Goal: Navigation & Orientation: Find specific page/section

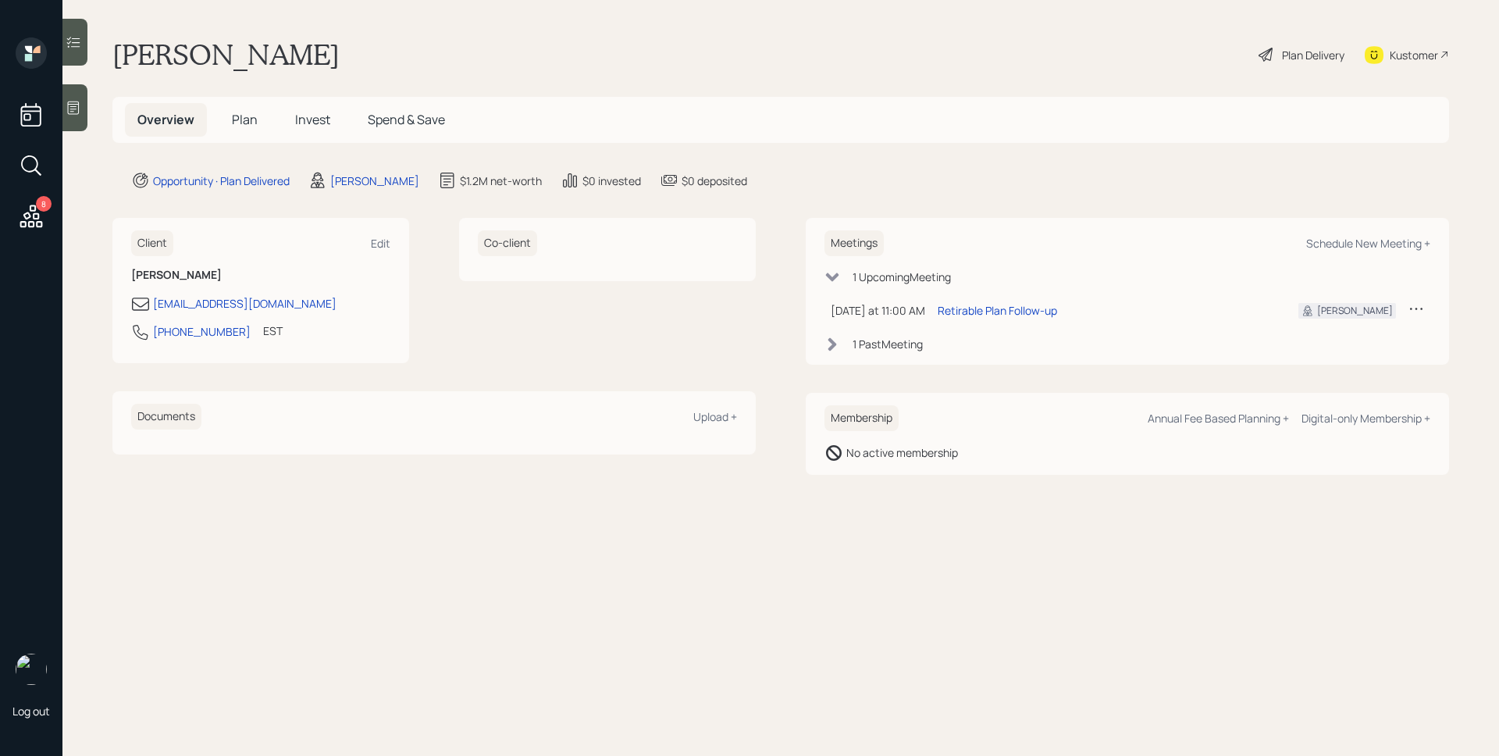
click at [73, 98] on div at bounding box center [74, 107] width 25 height 47
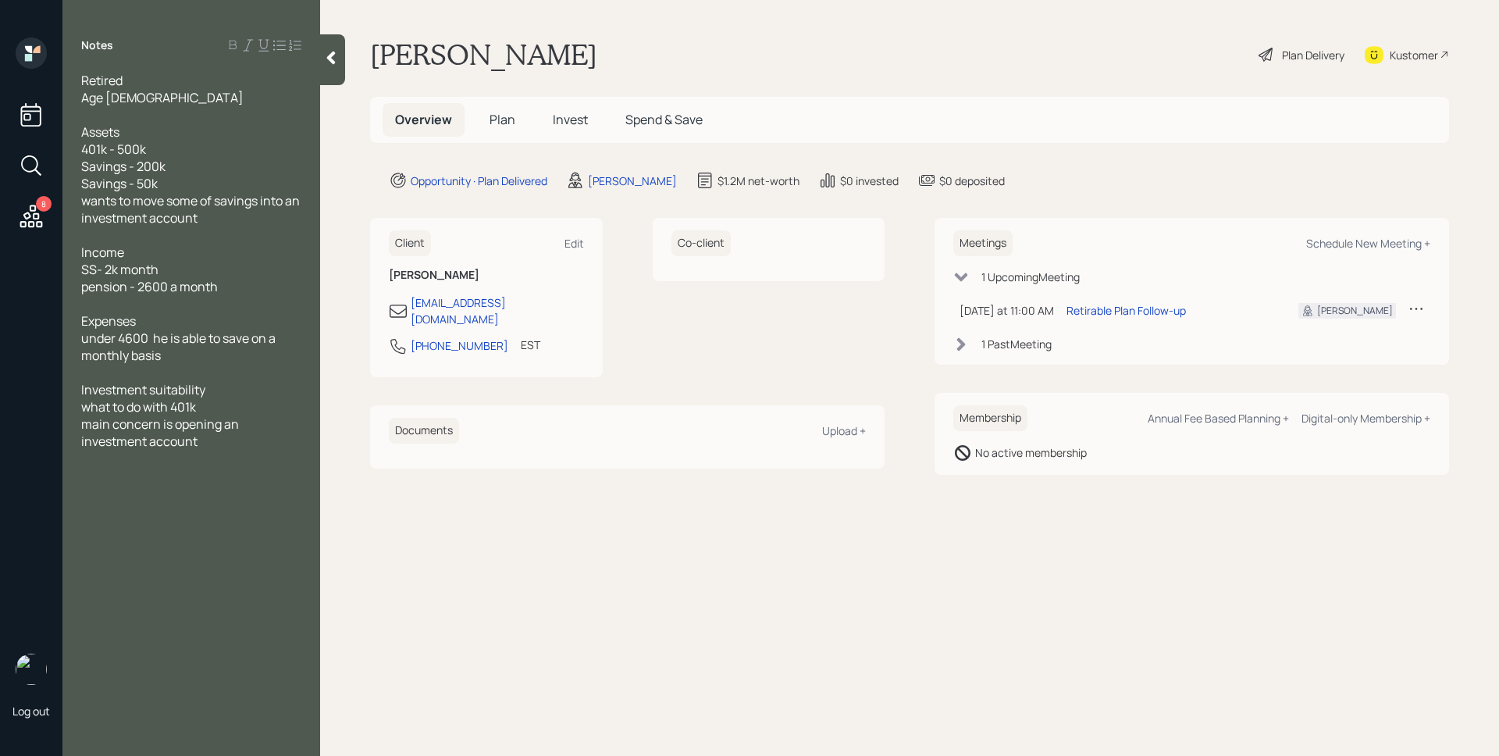
click at [503, 121] on span "Plan" at bounding box center [503, 119] width 26 height 17
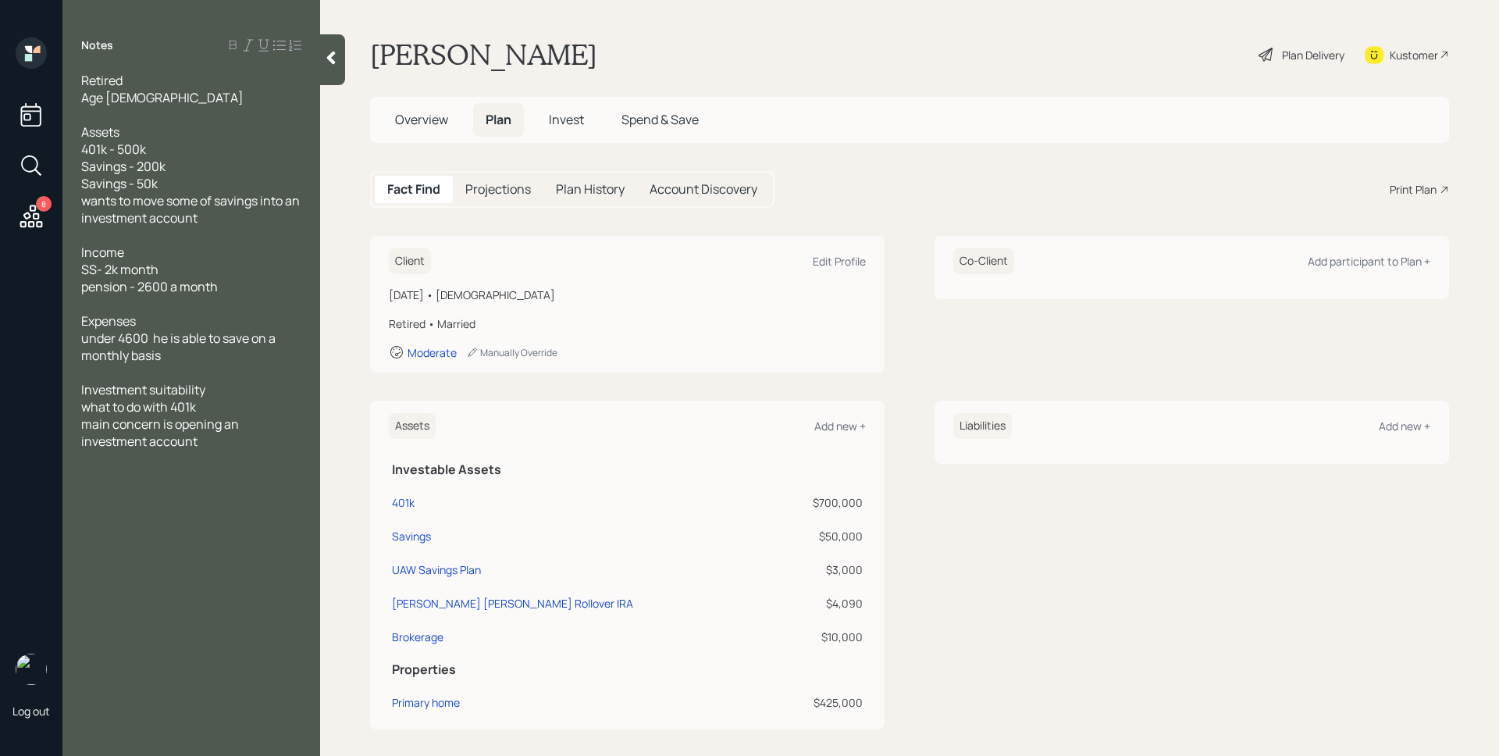
click at [555, 123] on span "Invest" at bounding box center [566, 119] width 35 height 17
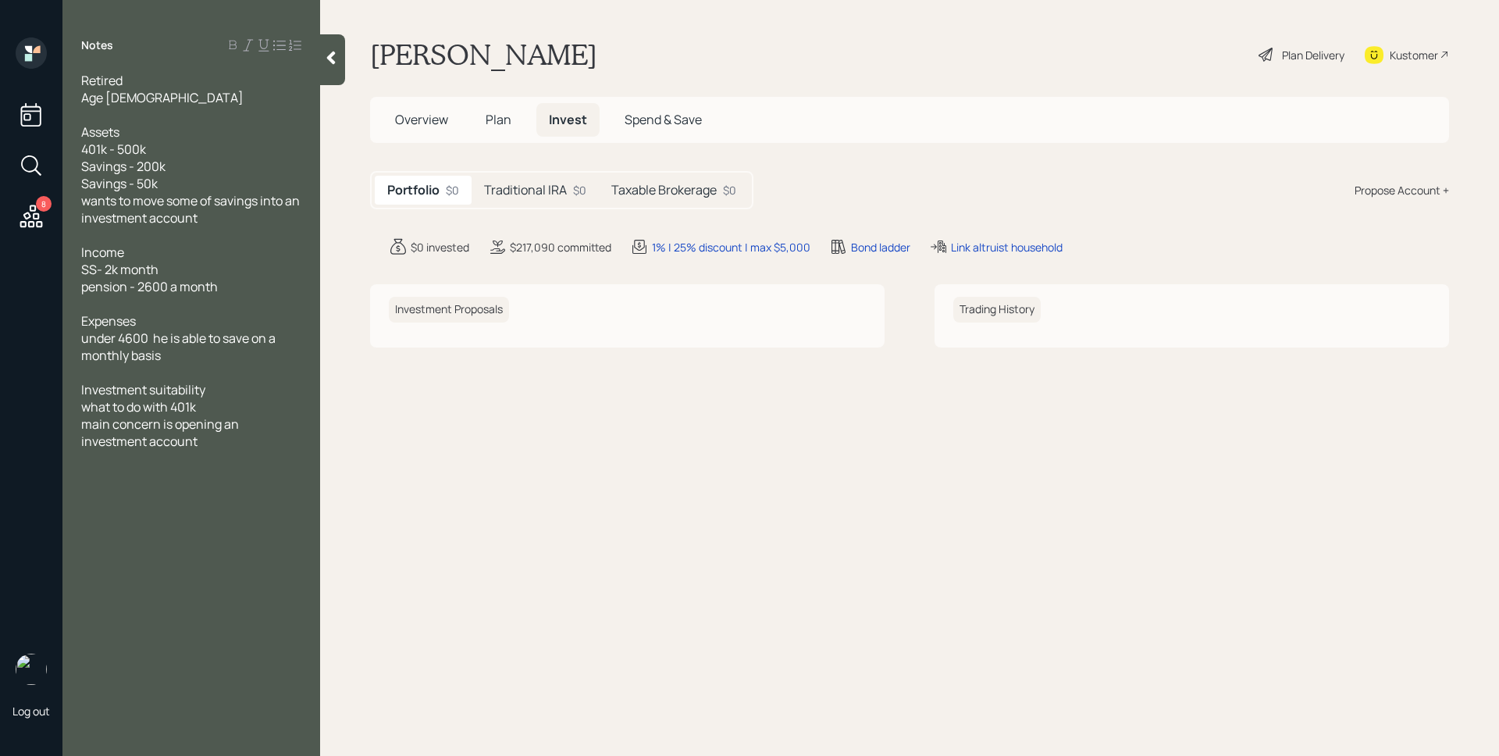
click at [654, 180] on div "Taxable Brokerage $0" at bounding box center [674, 190] width 150 height 29
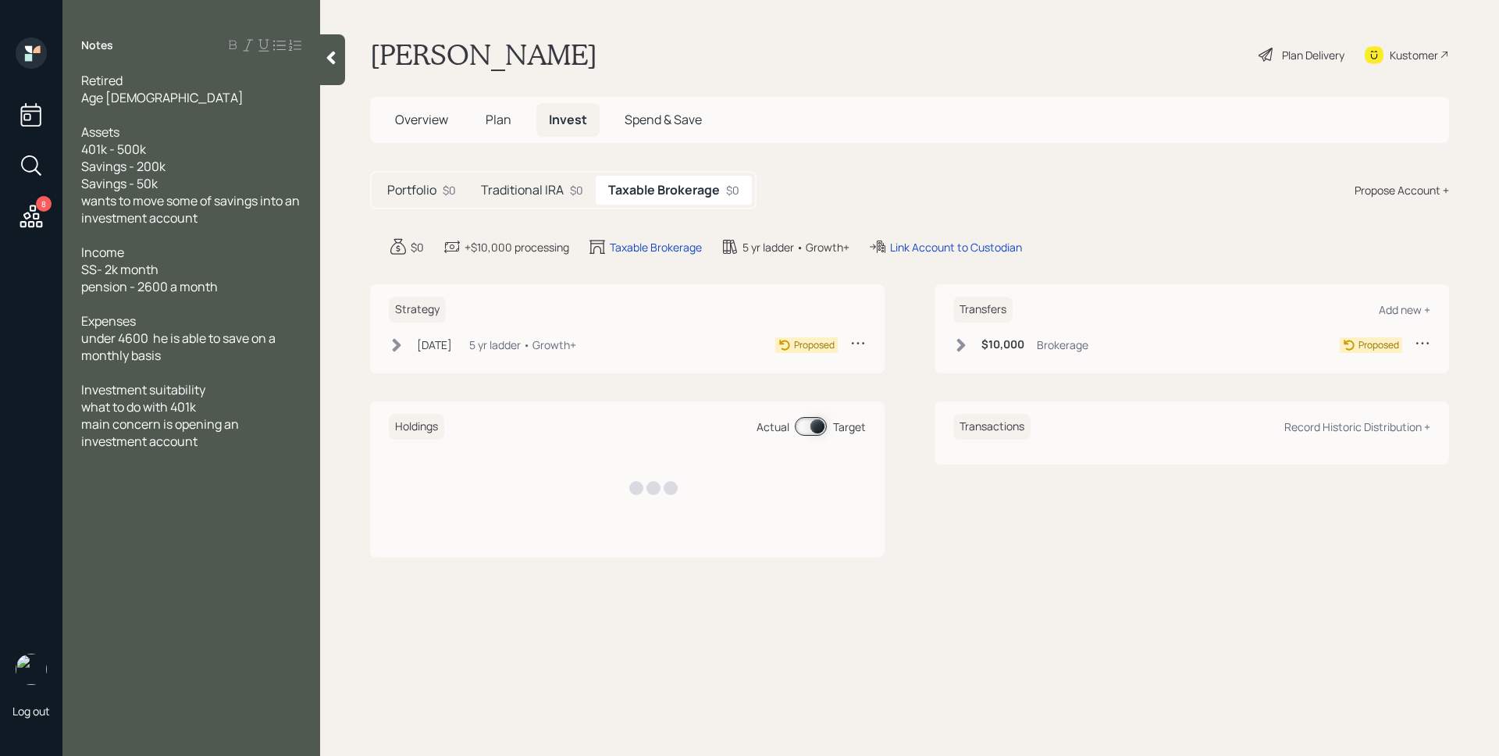
click at [544, 184] on h5 "Traditional IRA" at bounding box center [522, 190] width 83 height 15
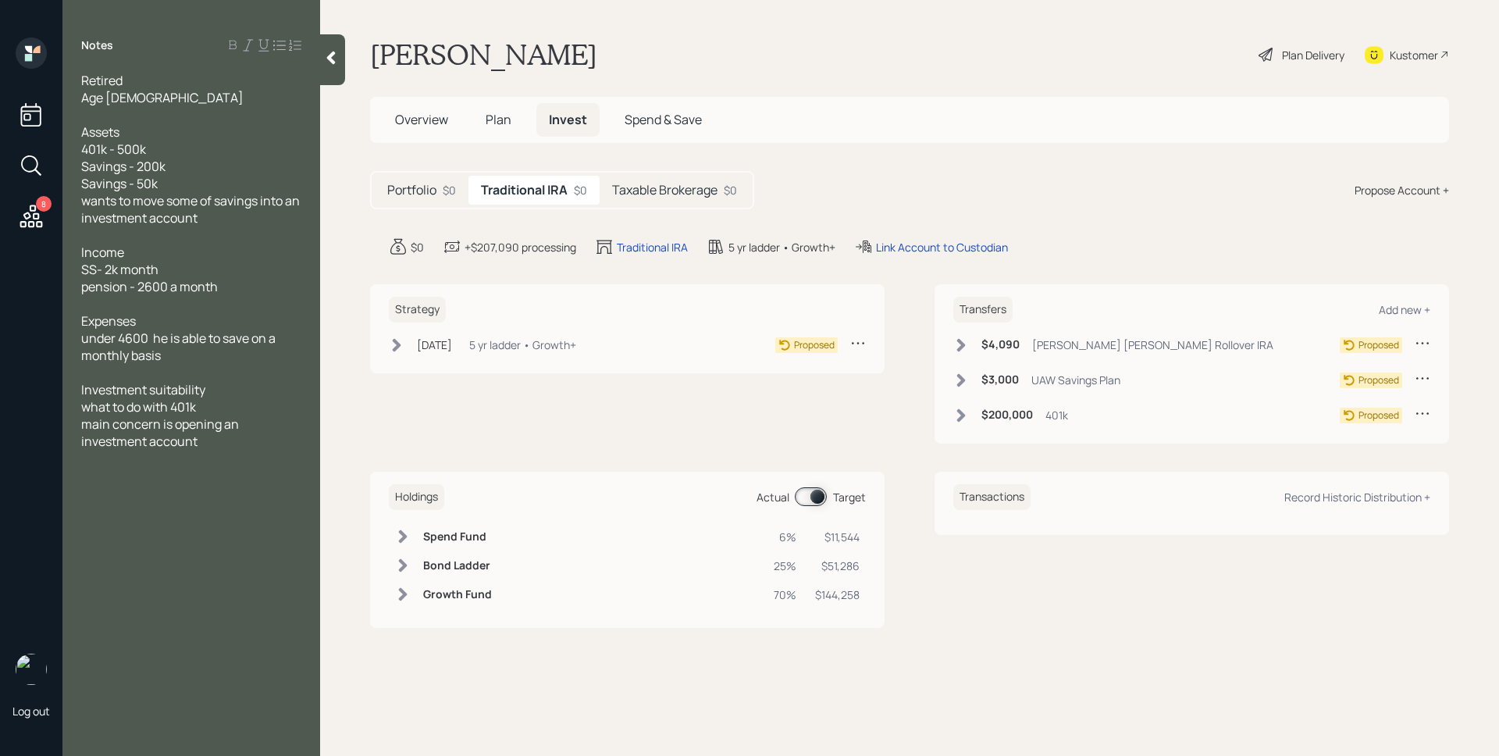
click at [511, 122] on span "Plan" at bounding box center [499, 119] width 26 height 17
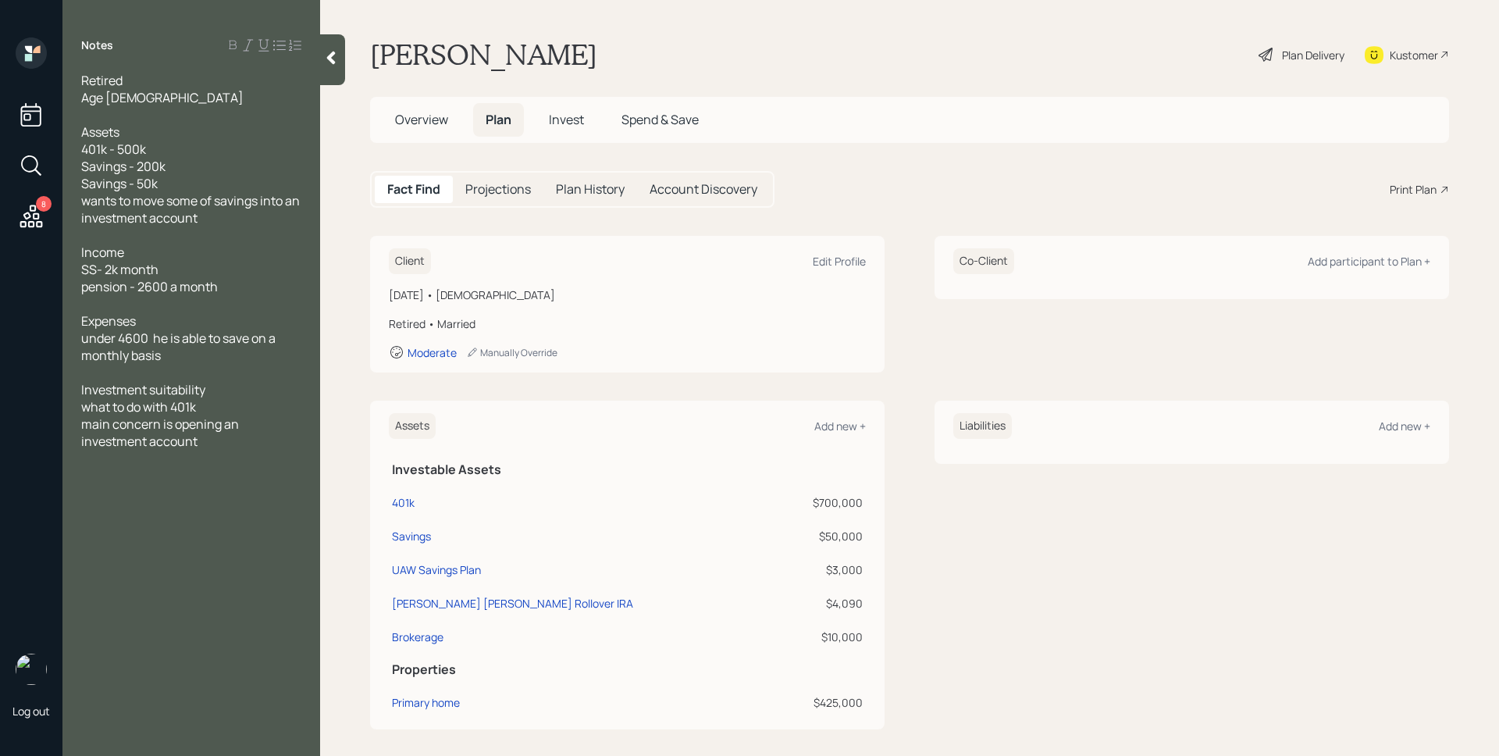
click at [437, 114] on span "Overview" at bounding box center [421, 119] width 53 height 17
